Goal: Navigation & Orientation: Find specific page/section

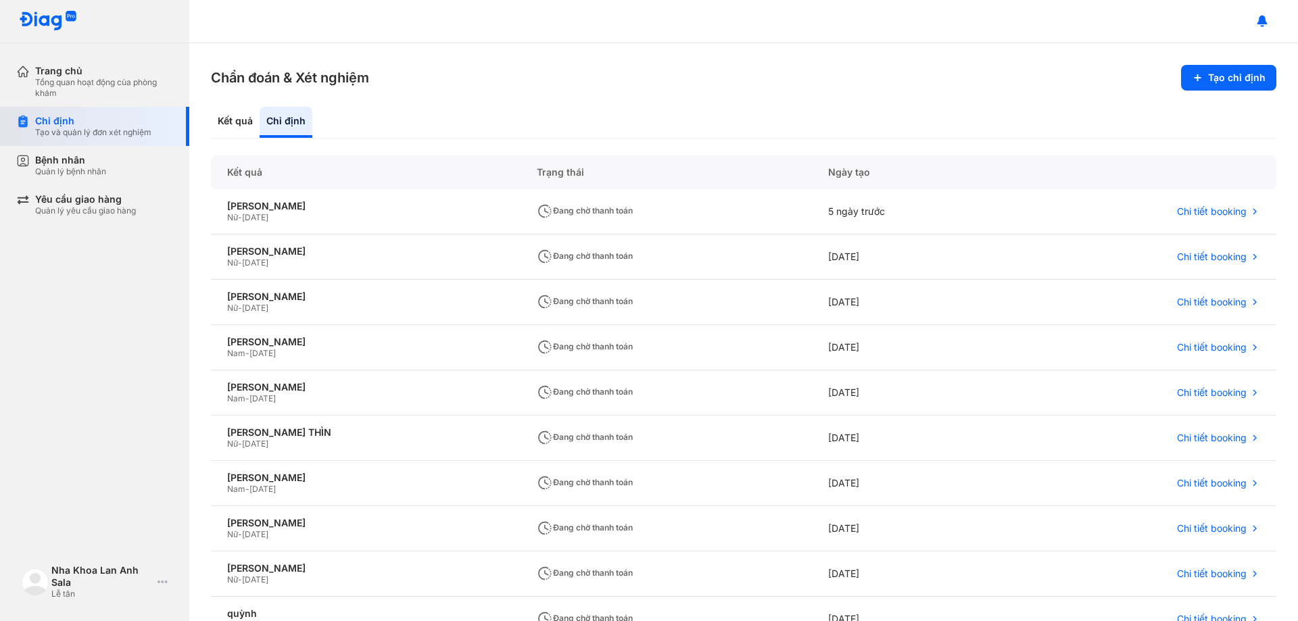
click at [59, 126] on div "Chỉ định" at bounding box center [93, 121] width 116 height 12
click at [64, 170] on div "Quản lý bệnh nhân" at bounding box center [70, 171] width 71 height 11
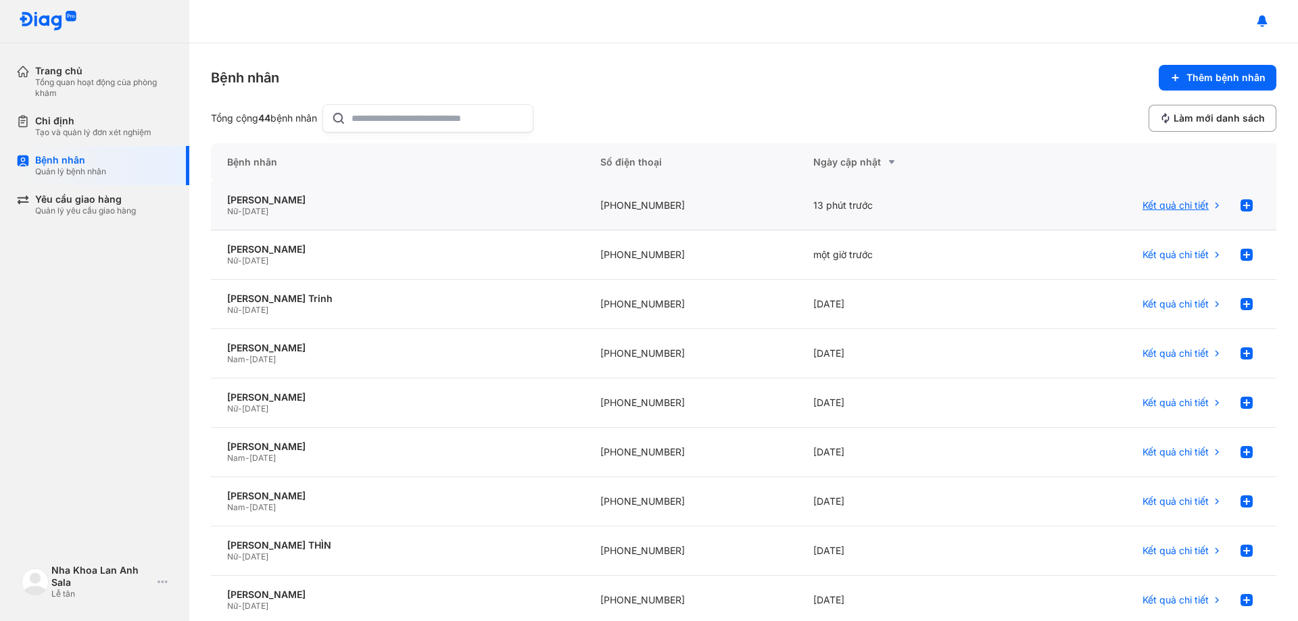
click at [1181, 210] on span "Kết quả chi tiết" at bounding box center [1176, 205] width 66 height 12
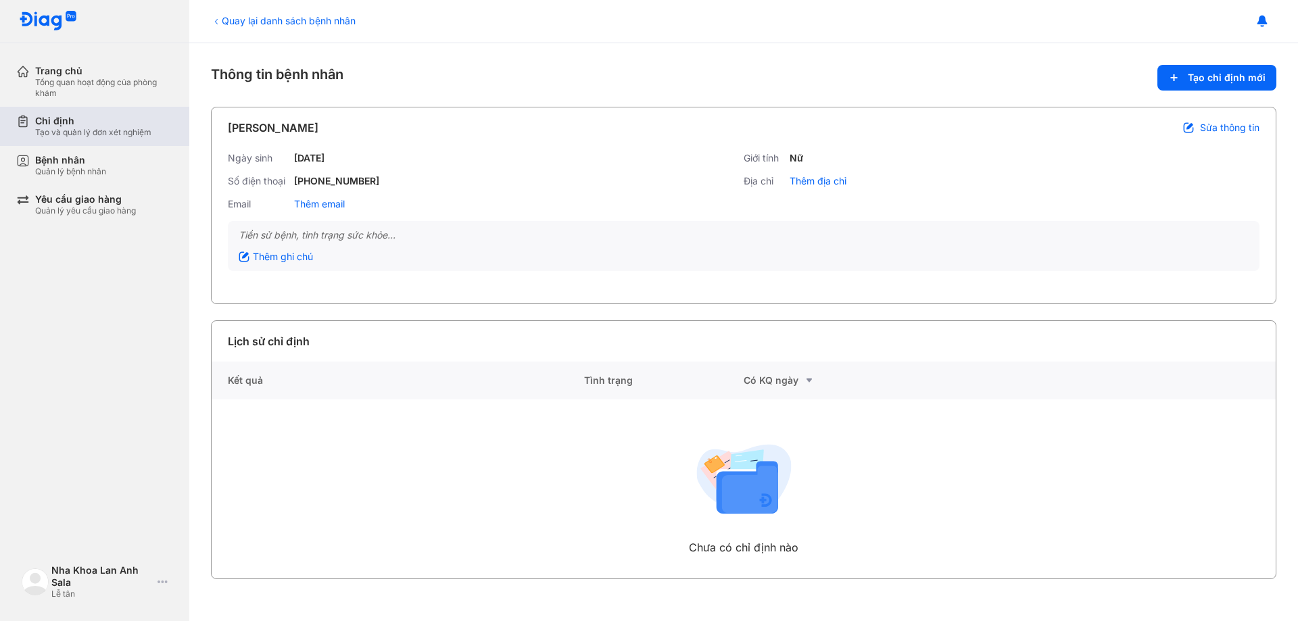
click at [68, 122] on div "Chỉ định" at bounding box center [93, 121] width 116 height 12
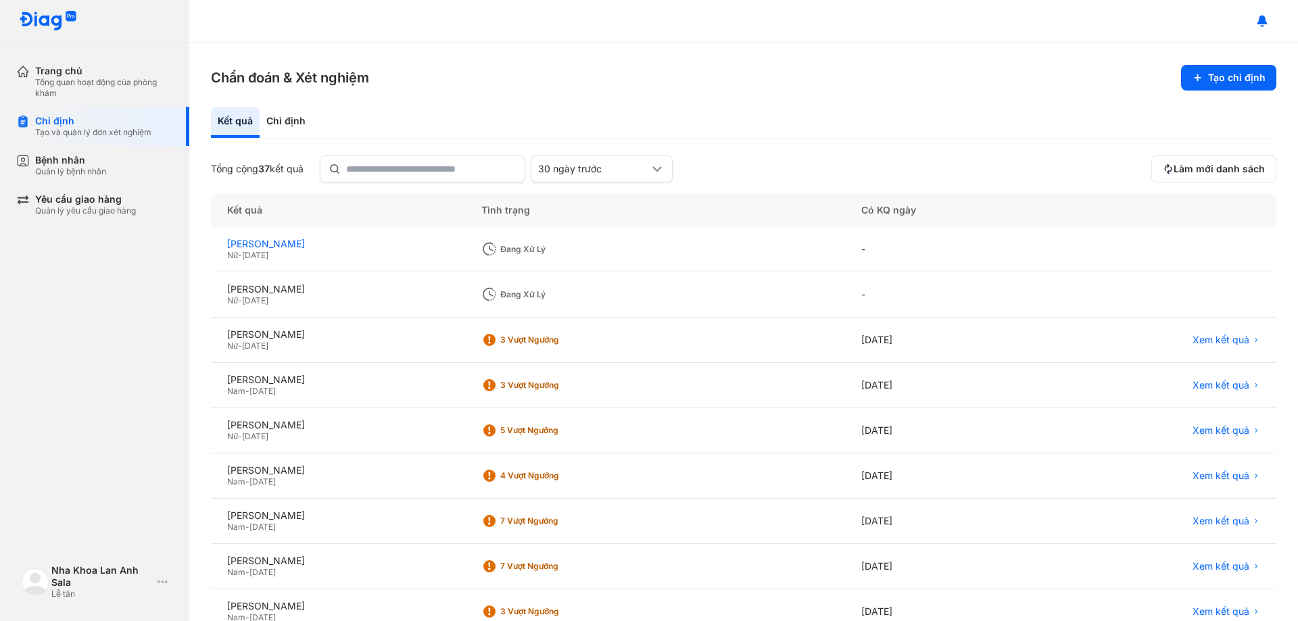
click at [283, 244] on div "[PERSON_NAME]" at bounding box center [338, 244] width 222 height 12
copy div "[PERSON_NAME]"
drag, startPoint x: 299, startPoint y: 241, endPoint x: 214, endPoint y: 243, distance: 84.5
click at [214, 243] on div "[PERSON_NAME] - [DATE]" at bounding box center [338, 249] width 254 height 45
click at [306, 286] on div "[PERSON_NAME]" at bounding box center [338, 289] width 222 height 12
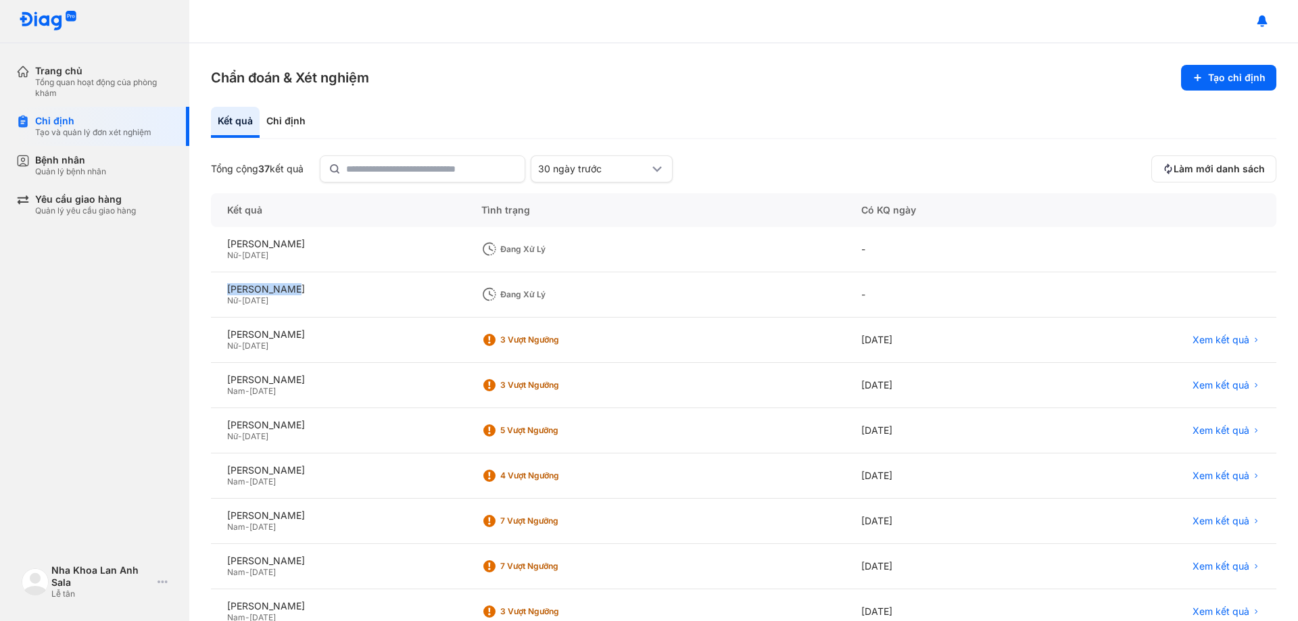
drag, startPoint x: 302, startPoint y: 285, endPoint x: 224, endPoint y: 289, distance: 78.6
click at [224, 289] on div "[PERSON_NAME] Nữ - [DATE]" at bounding box center [338, 294] width 254 height 45
click at [318, 294] on div "[PERSON_NAME]" at bounding box center [338, 289] width 222 height 12
